Goal: Find contact information: Find contact information

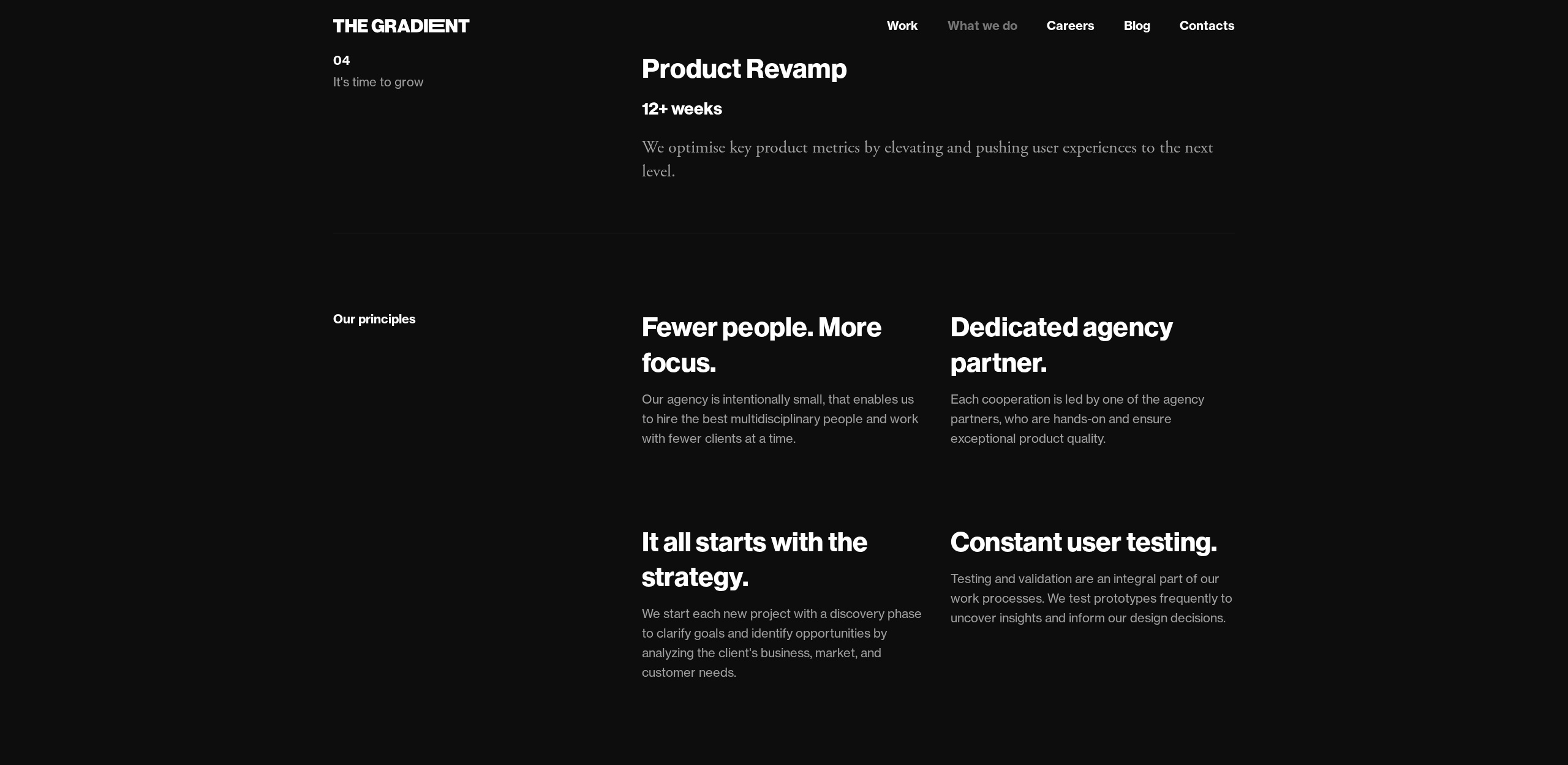
scroll to position [2283, 0]
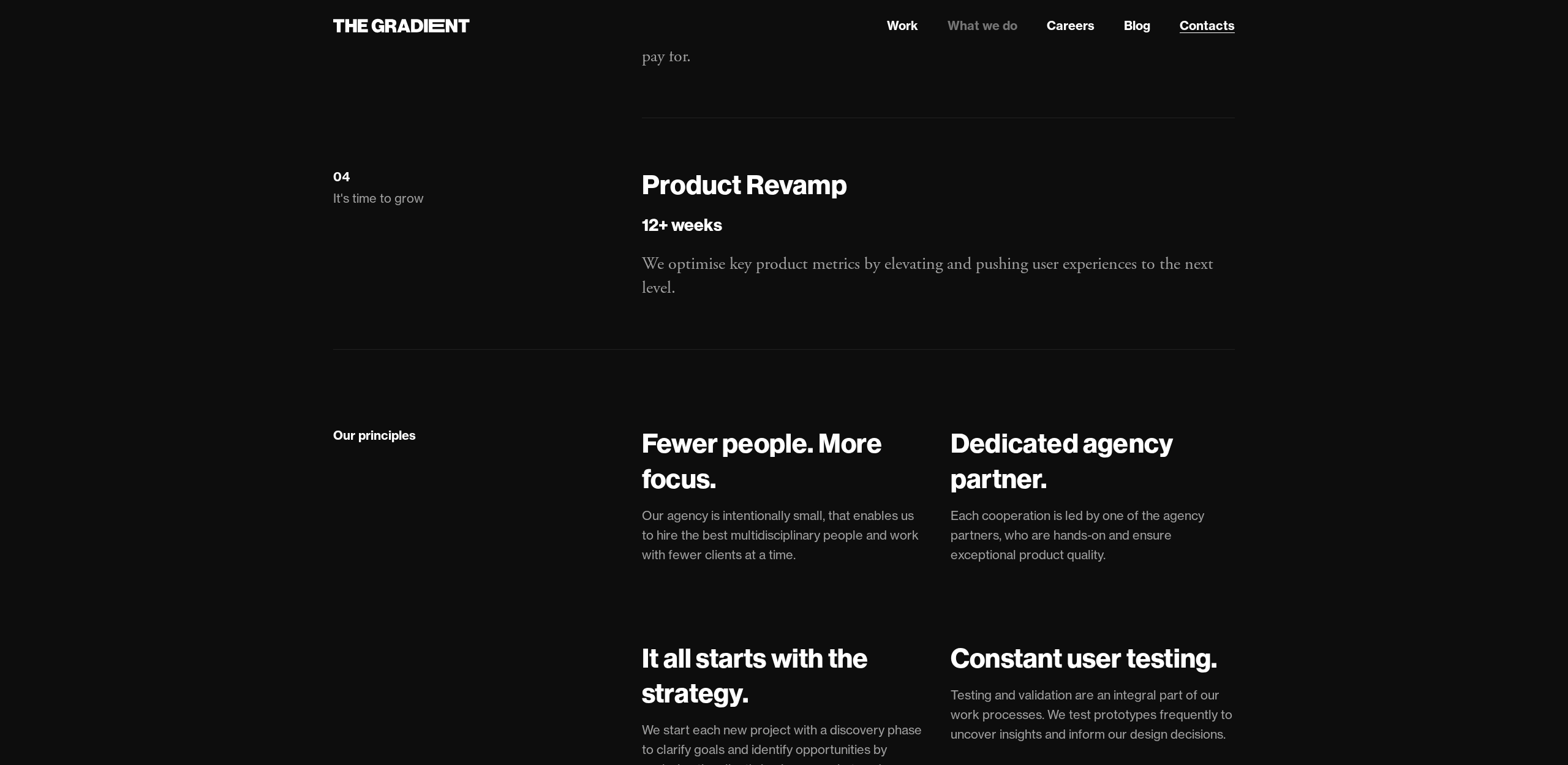
click at [1228, 27] on link "Contacts" at bounding box center [1207, 25] width 55 height 18
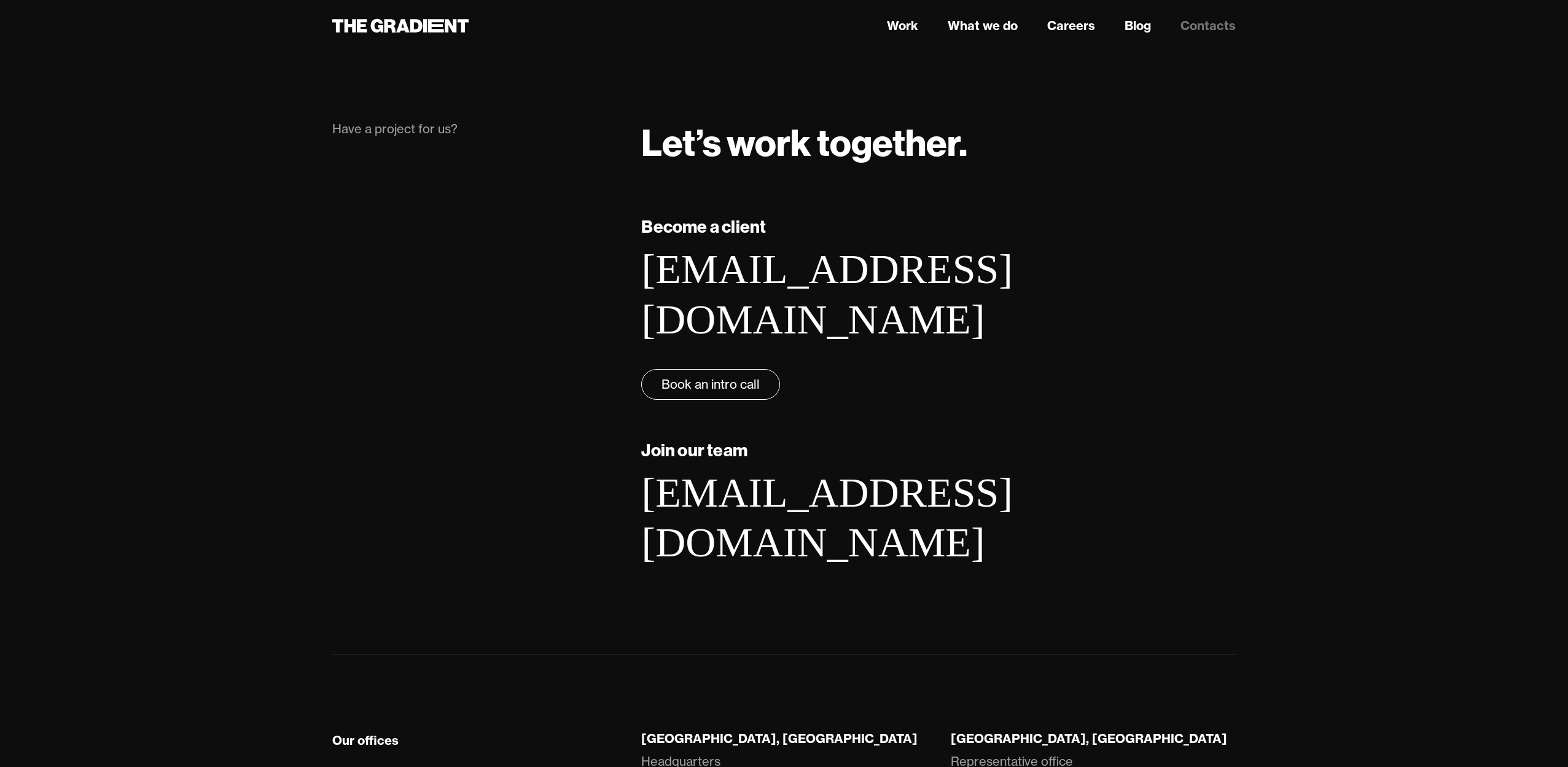
scroll to position [20, 0]
